Goal: Find specific page/section: Find specific page/section

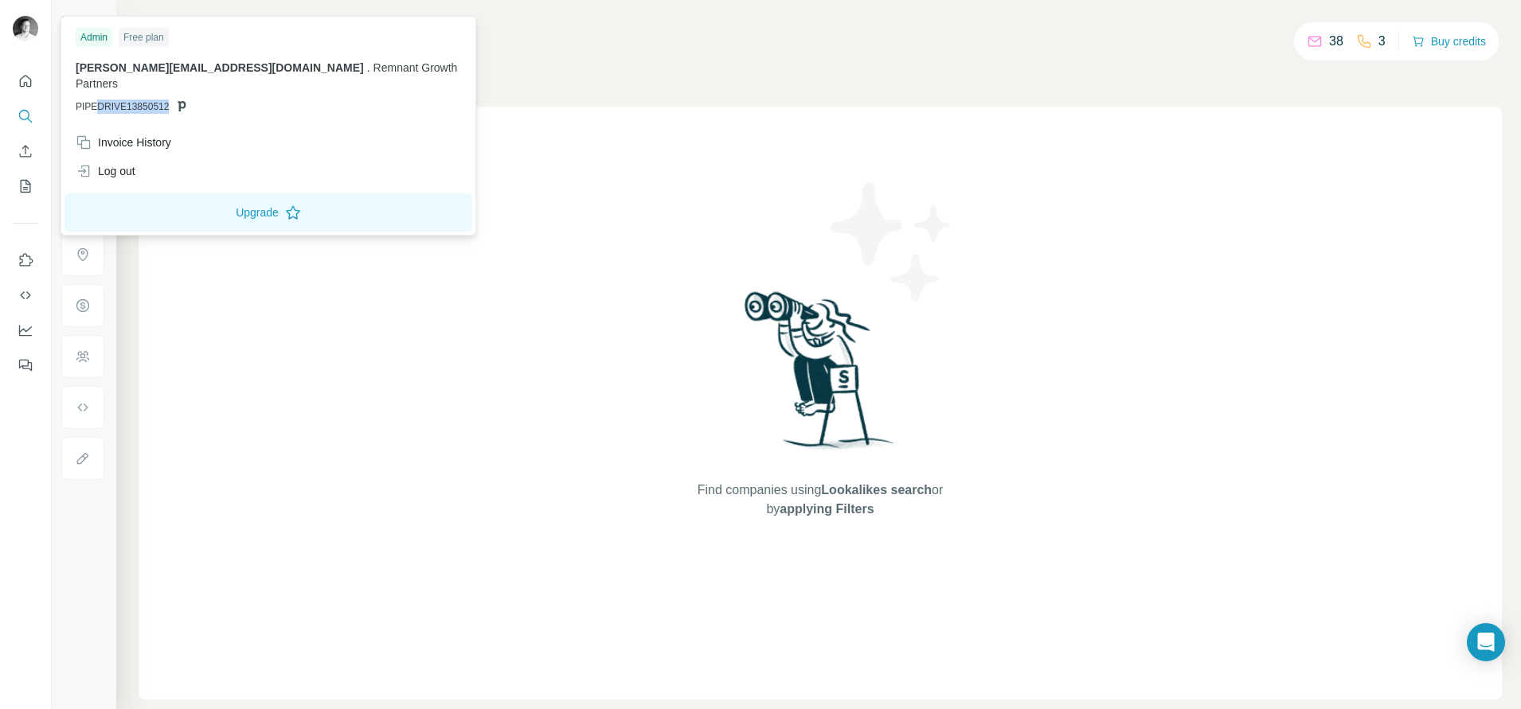
drag, startPoint x: 96, startPoint y: 88, endPoint x: 189, endPoint y: 92, distance: 93.2
click at [189, 100] on p "PIPEDRIVE13850512" at bounding box center [268, 107] width 385 height 14
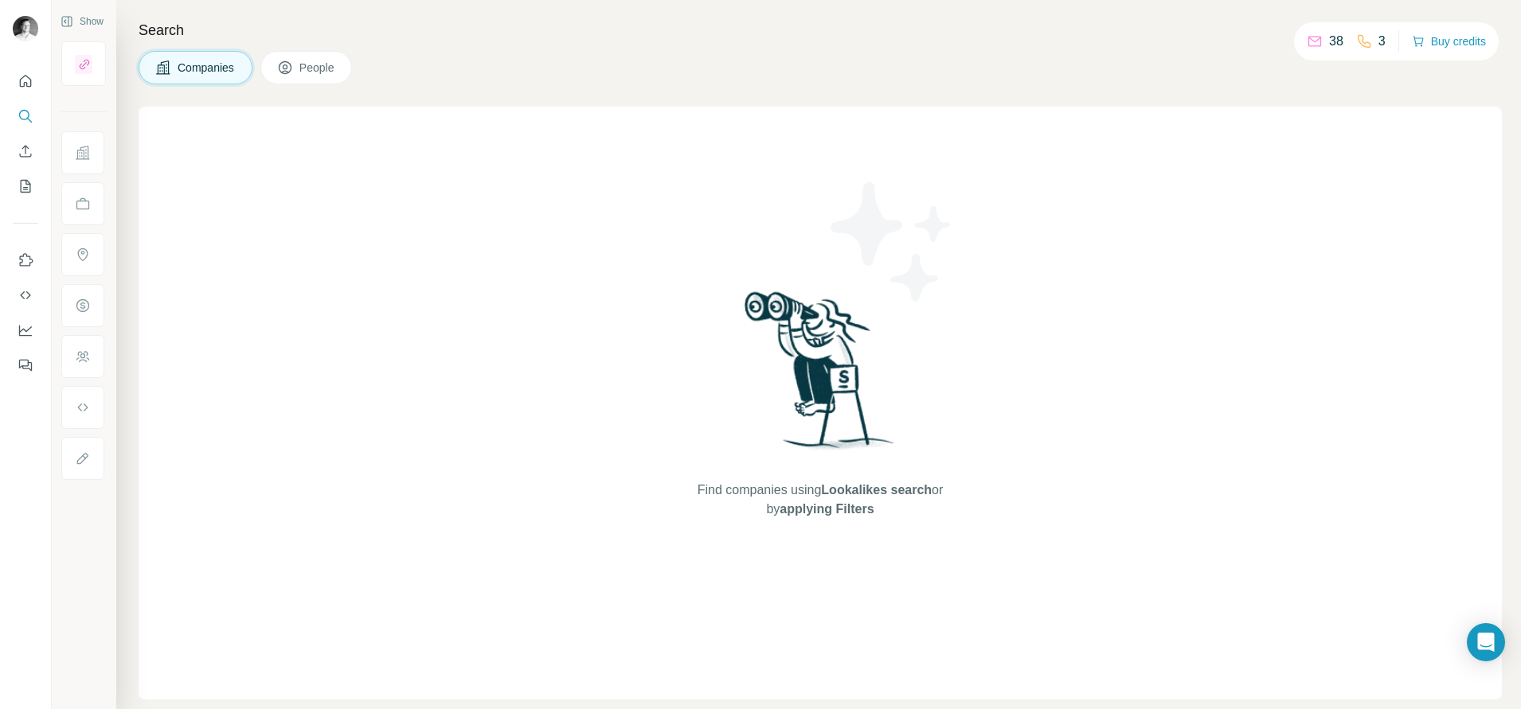
click at [336, 67] on span "People" at bounding box center [317, 68] width 37 height 16
